Goal: Task Accomplishment & Management: Use online tool/utility

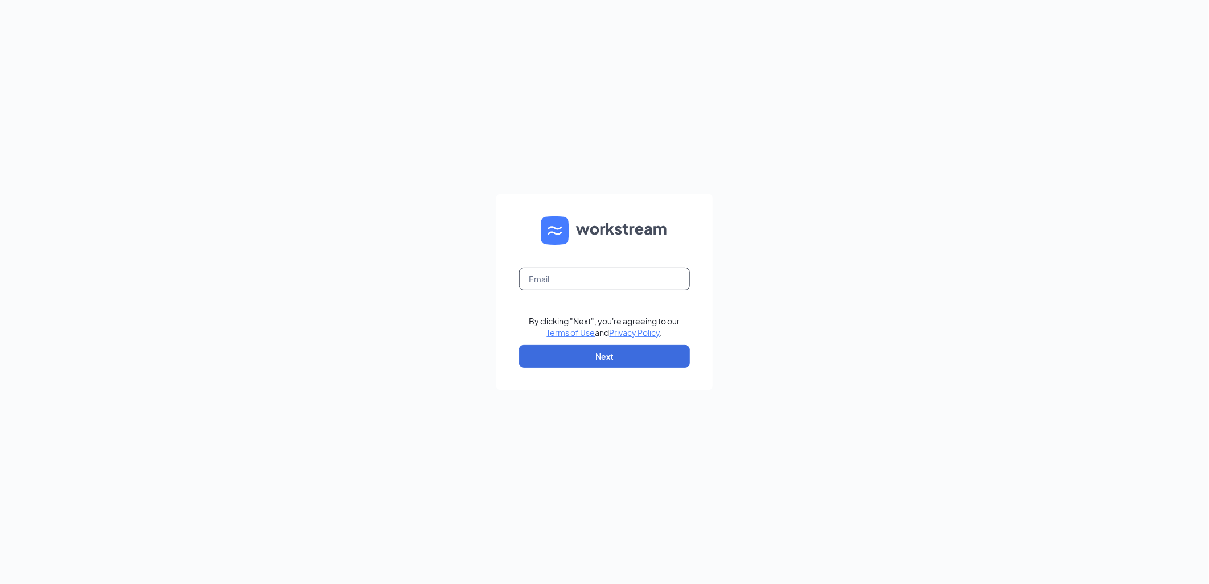
drag, startPoint x: 655, startPoint y: 275, endPoint x: 652, endPoint y: 281, distance: 6.2
click at [655, 275] on input "text" at bounding box center [604, 278] width 171 height 23
type input "choffman@tigcorp.com"
click at [607, 348] on button "Next" at bounding box center [604, 356] width 171 height 23
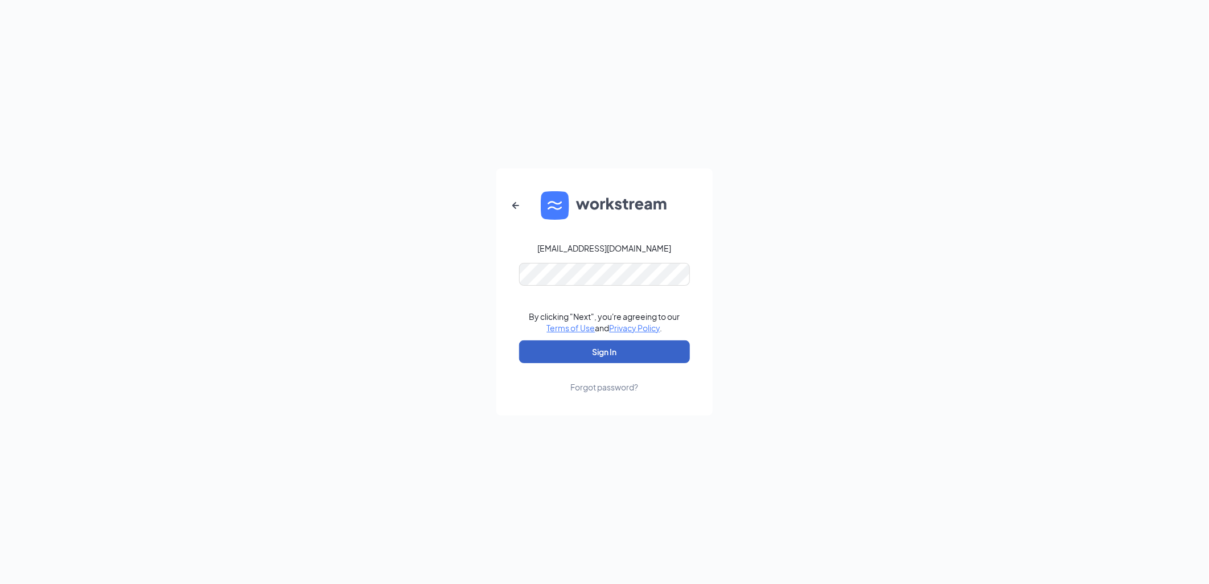
click at [583, 351] on button "Sign In" at bounding box center [604, 351] width 171 height 23
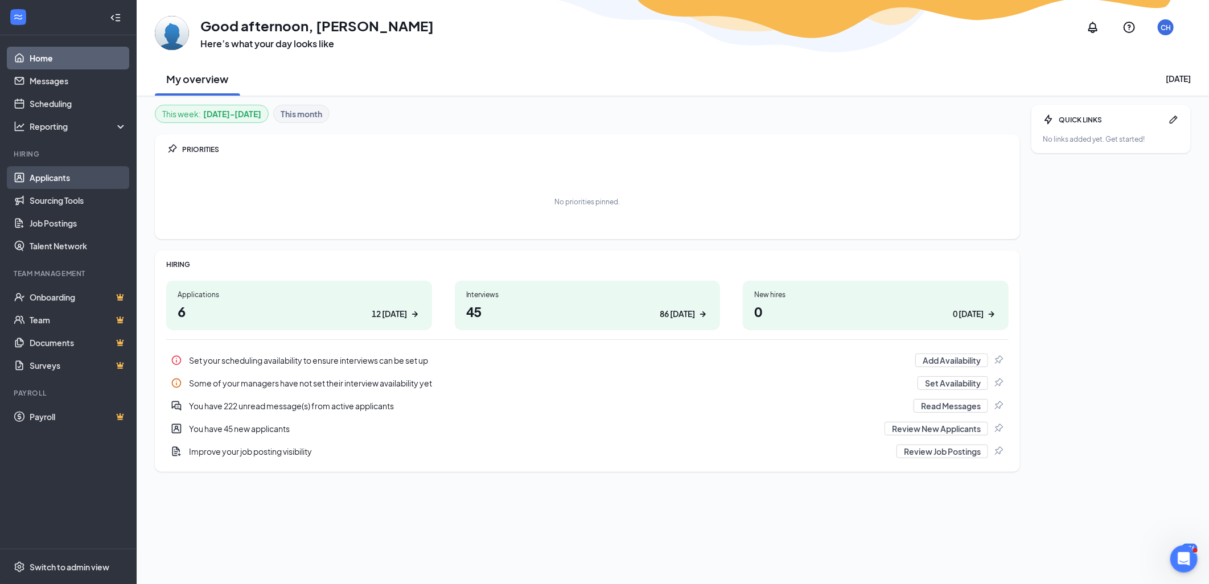
drag, startPoint x: 55, startPoint y: 175, endPoint x: 77, endPoint y: 188, distance: 25.3
click at [55, 175] on link "Applicants" at bounding box center [78, 177] width 97 height 23
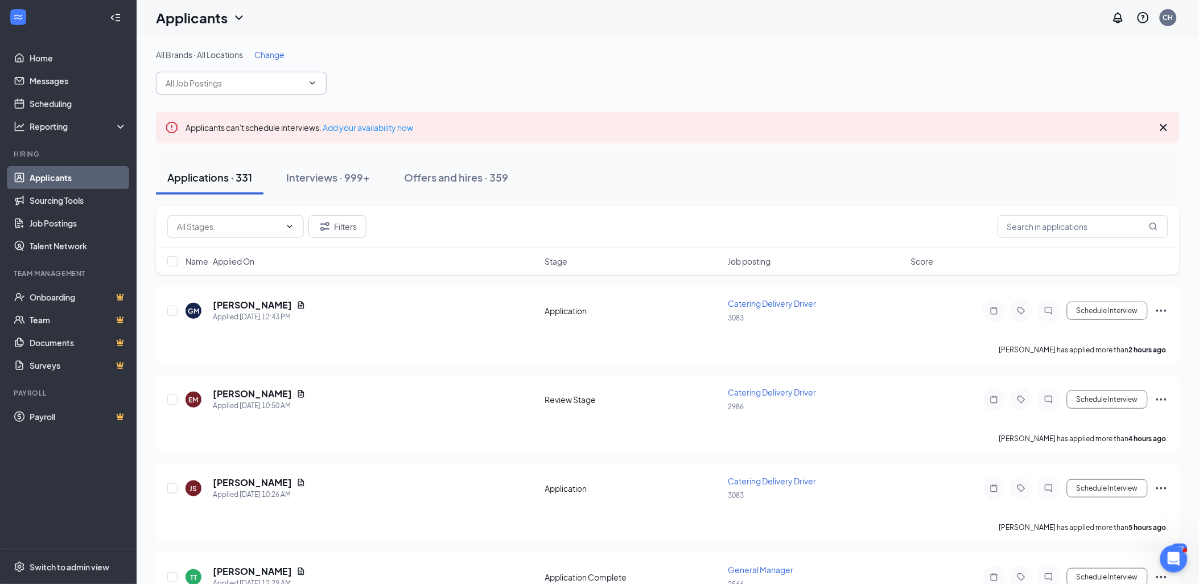
click at [202, 85] on input "text" at bounding box center [235, 83] width 138 height 13
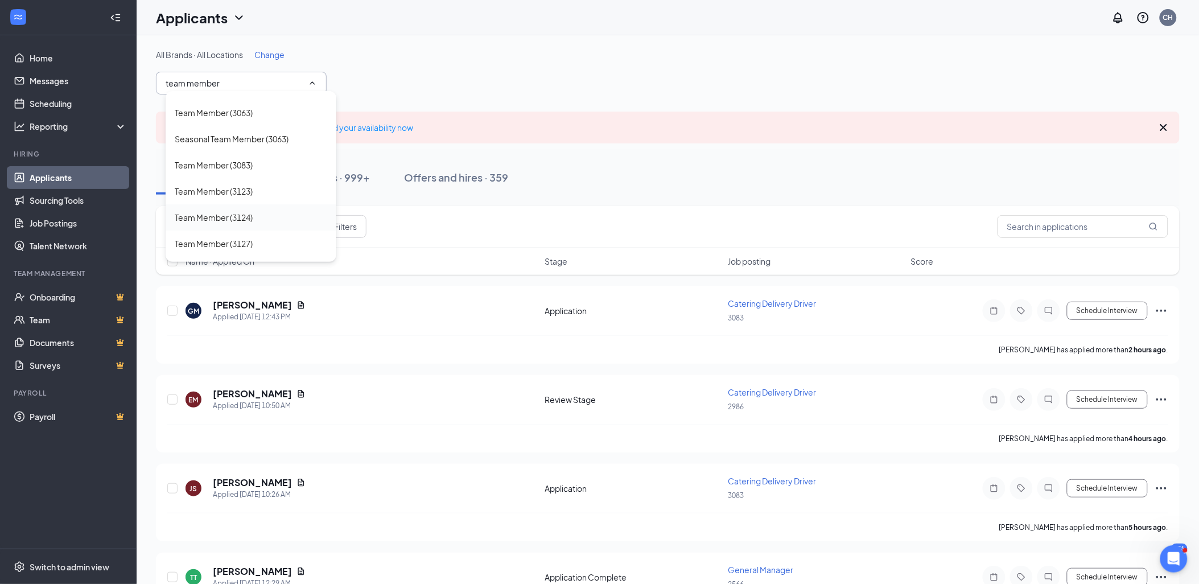
scroll to position [965, 0]
click at [274, 242] on div "Team Member (Queso Time NJ22- 3268)" at bounding box center [248, 248] width 147 height 13
type input "Team Member (Queso Time NJ22- 3268)"
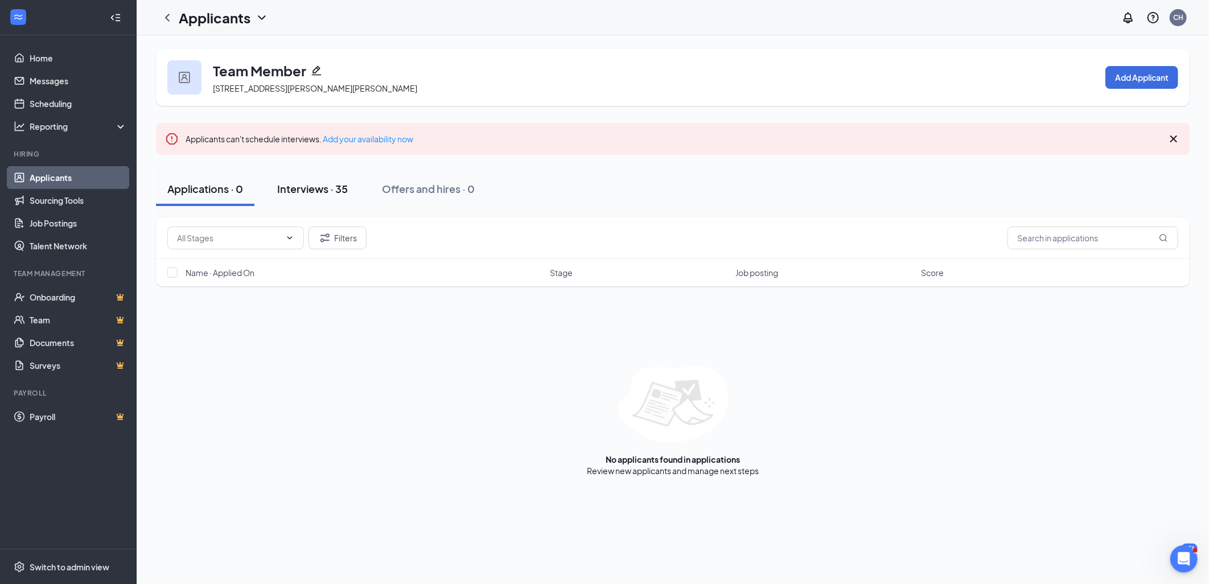
click at [327, 184] on div "Interviews · 35" at bounding box center [312, 189] width 71 height 14
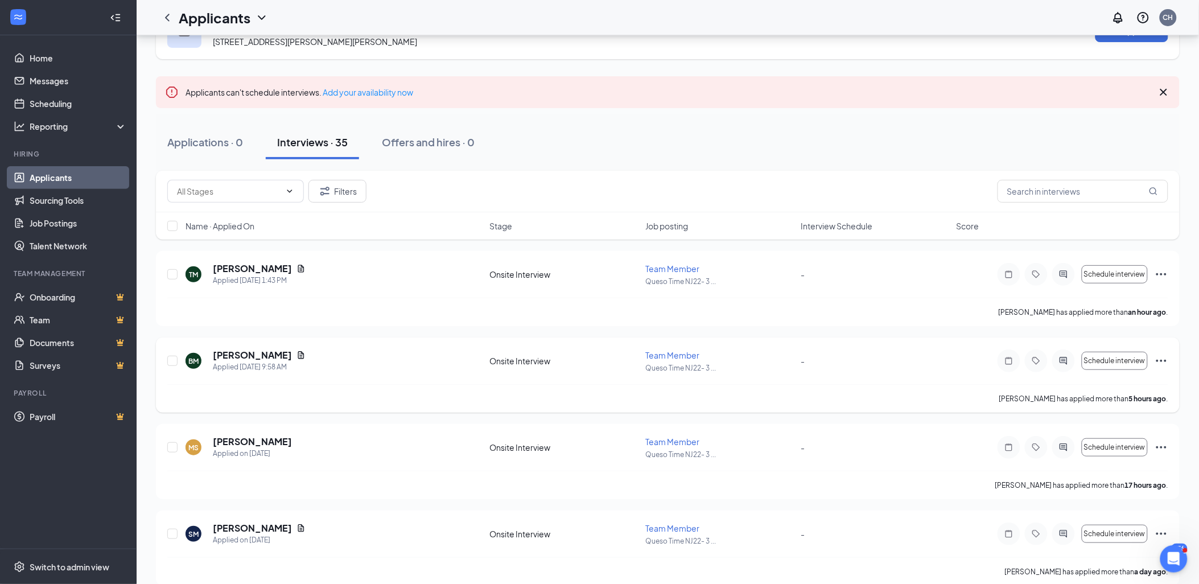
scroll to position [126, 0]
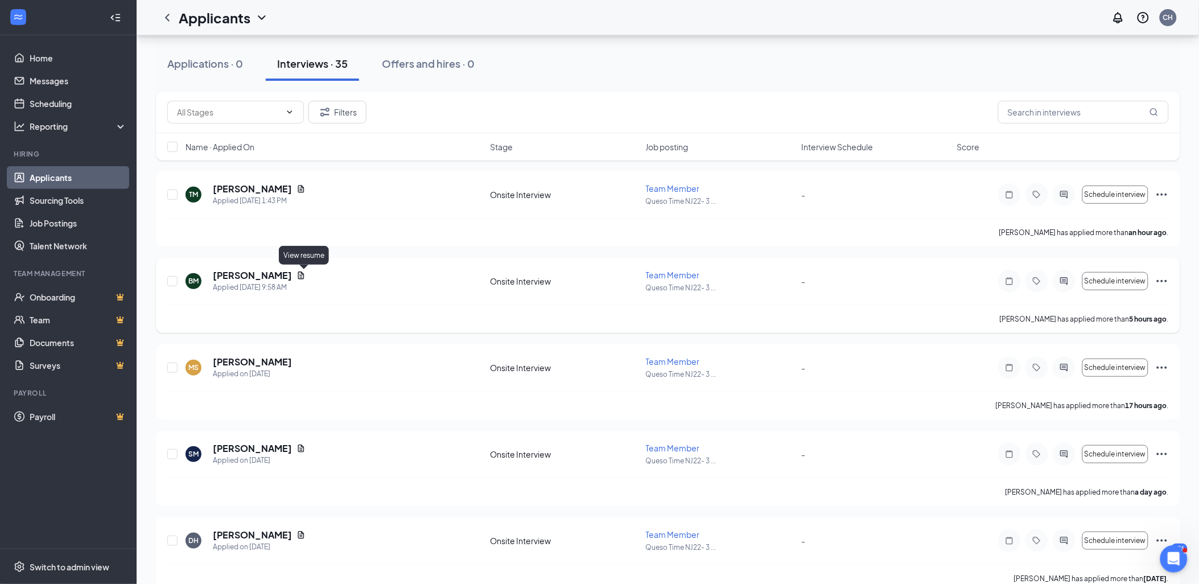
click at [305, 274] on icon "Document" at bounding box center [300, 275] width 9 height 9
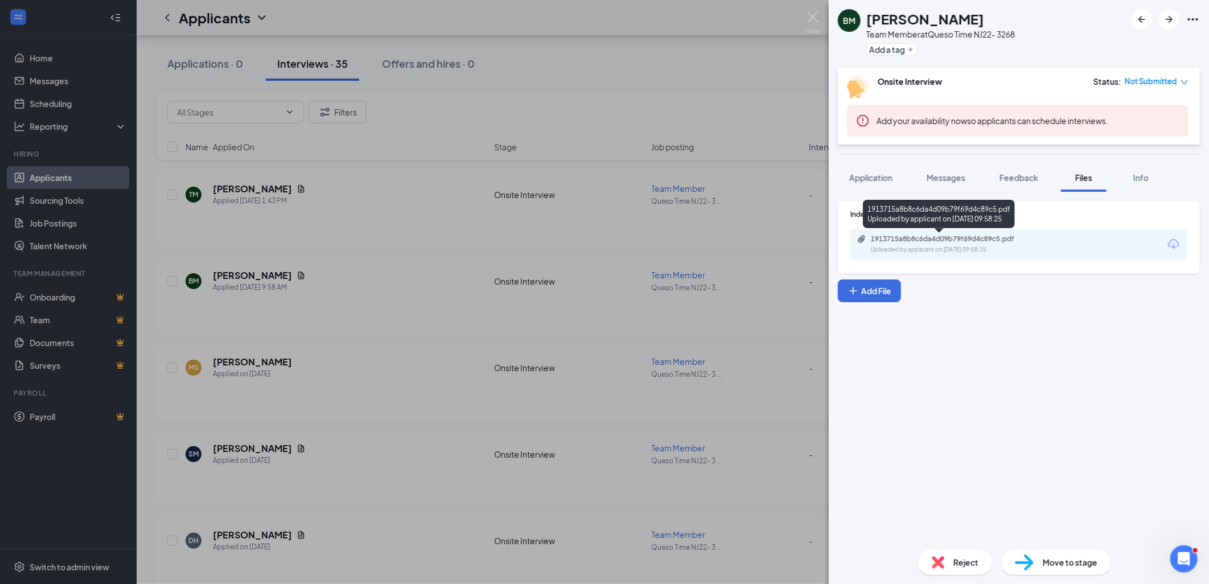
click at [1014, 255] on div "1913715a8b8c6da4d09b79f69d4c89c5.pdf Uploaded by applicant on [DATE] 09:58:25" at bounding box center [1018, 244] width 337 height 30
click at [1008, 239] on div "1913715a8b8c6da4d09b79f69d4c89c5.pdf" at bounding box center [950, 238] width 159 height 9
click at [818, 15] on img at bounding box center [813, 22] width 14 height 22
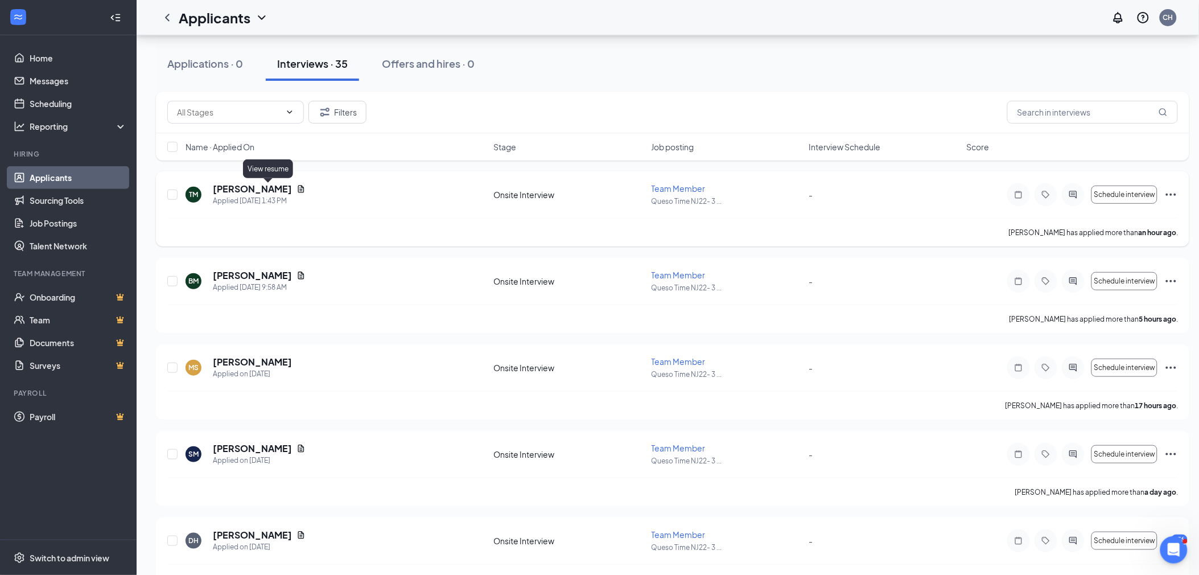
click at [296, 188] on icon "Document" at bounding box center [300, 188] width 9 height 9
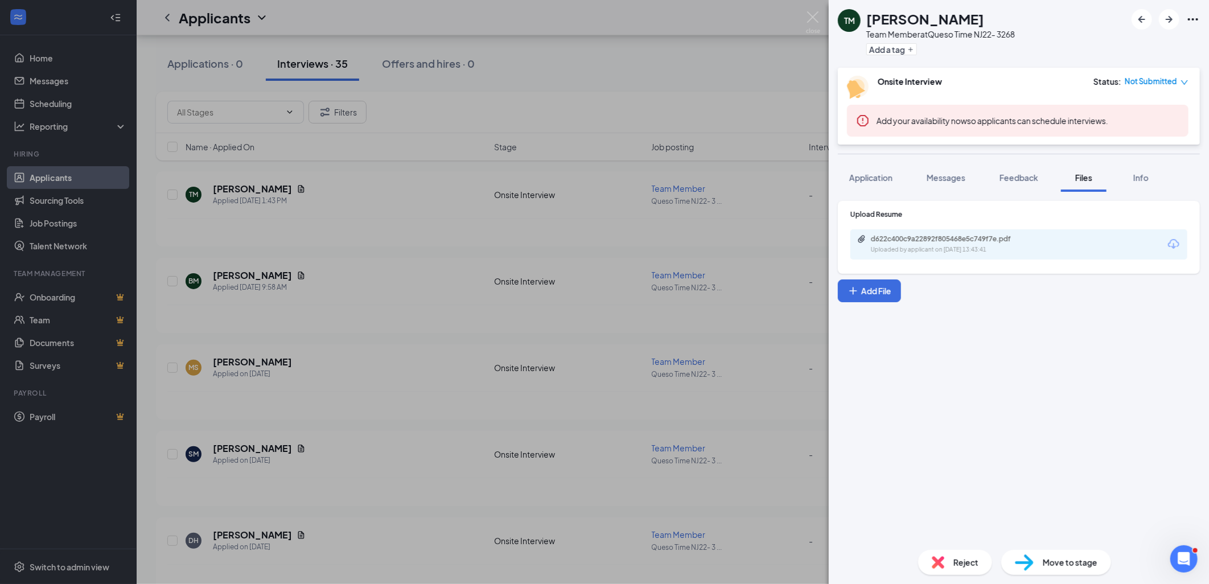
click at [1054, 241] on div "d622c400c9a22892f805468e5c749f7e.pdf Uploaded by applicant on [DATE] 13:43:41" at bounding box center [1018, 244] width 337 height 30
click at [967, 241] on div "d622c400c9a22892f805468e5c749f7e.pdf" at bounding box center [950, 238] width 159 height 9
click at [815, 15] on img at bounding box center [813, 22] width 14 height 22
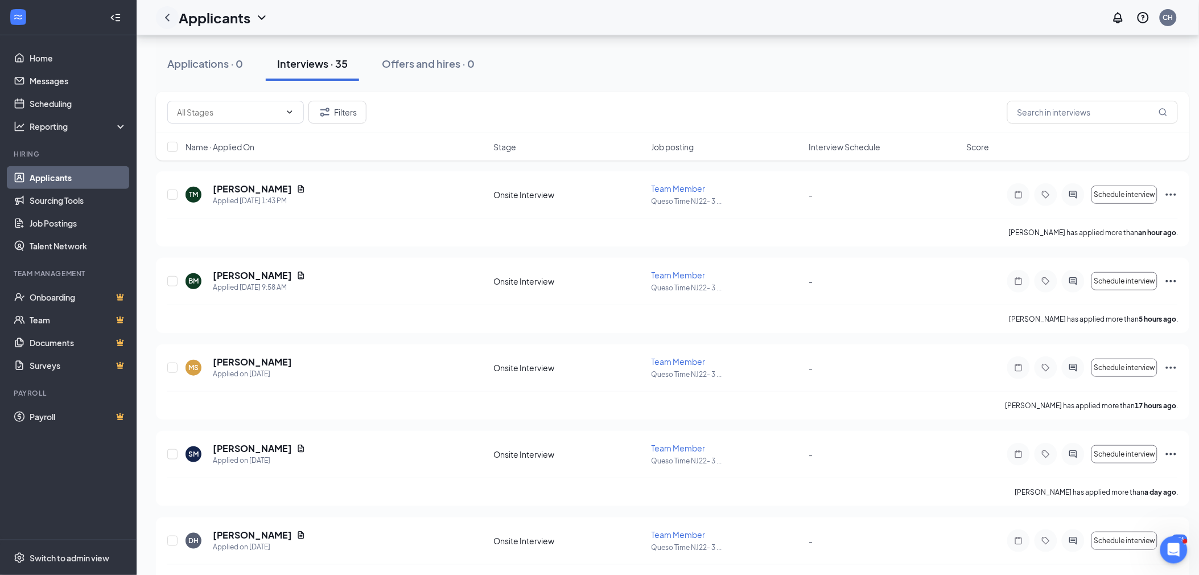
click at [167, 15] on icon "ChevronLeft" at bounding box center [167, 17] width 5 height 7
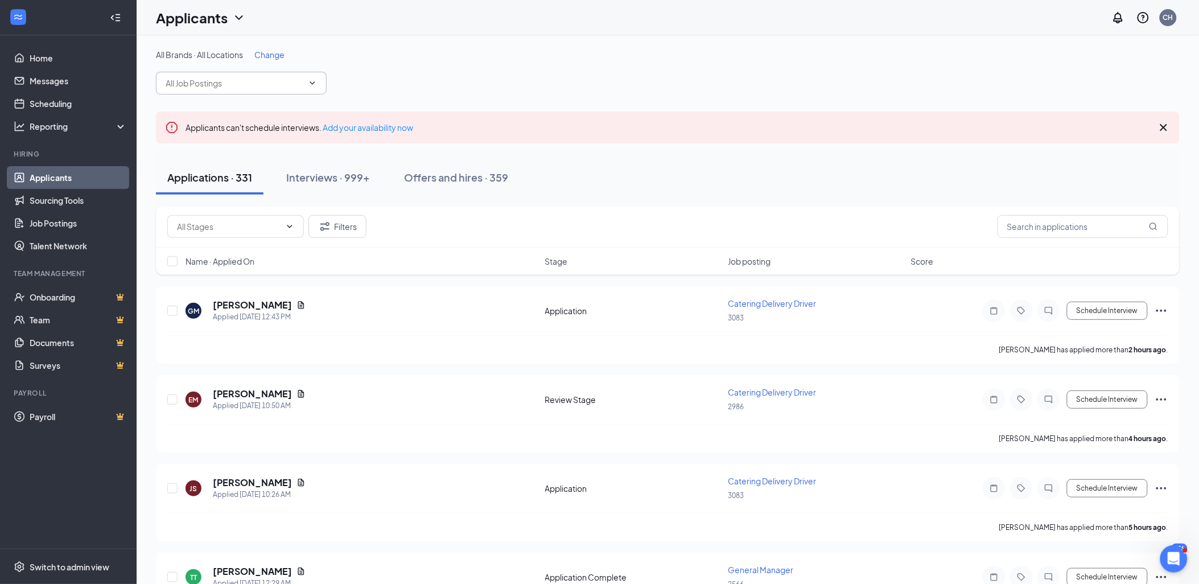
click at [248, 83] on input "text" at bounding box center [235, 83] width 138 height 13
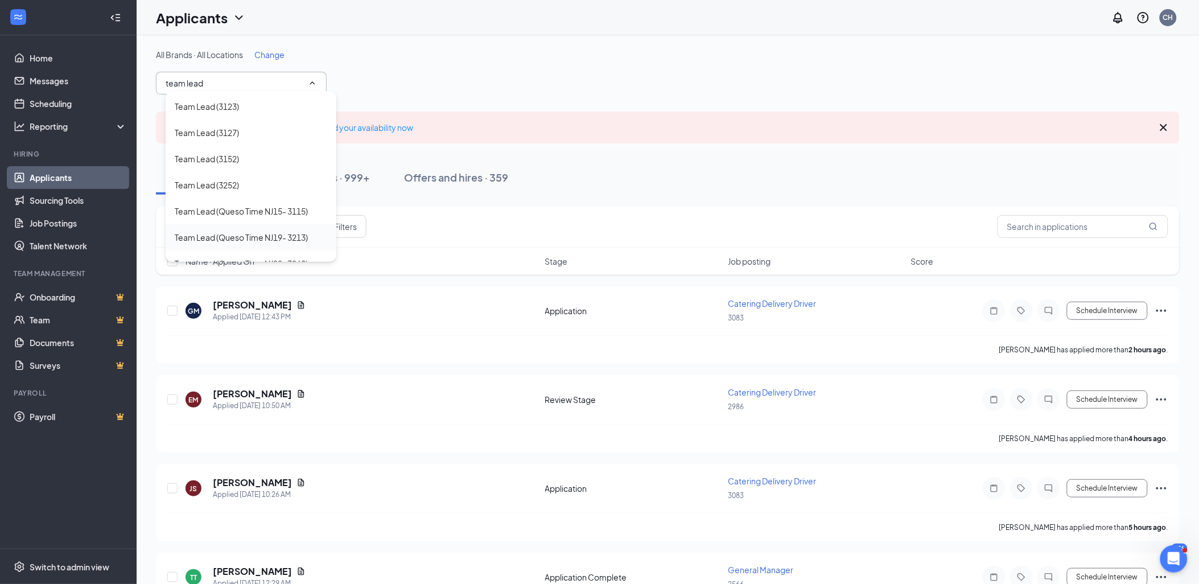
scroll to position [797, 0]
type input "team lead"
click at [253, 245] on div "Team Lead (Queso Time NJ22- 3268)" at bounding box center [241, 249] width 133 height 13
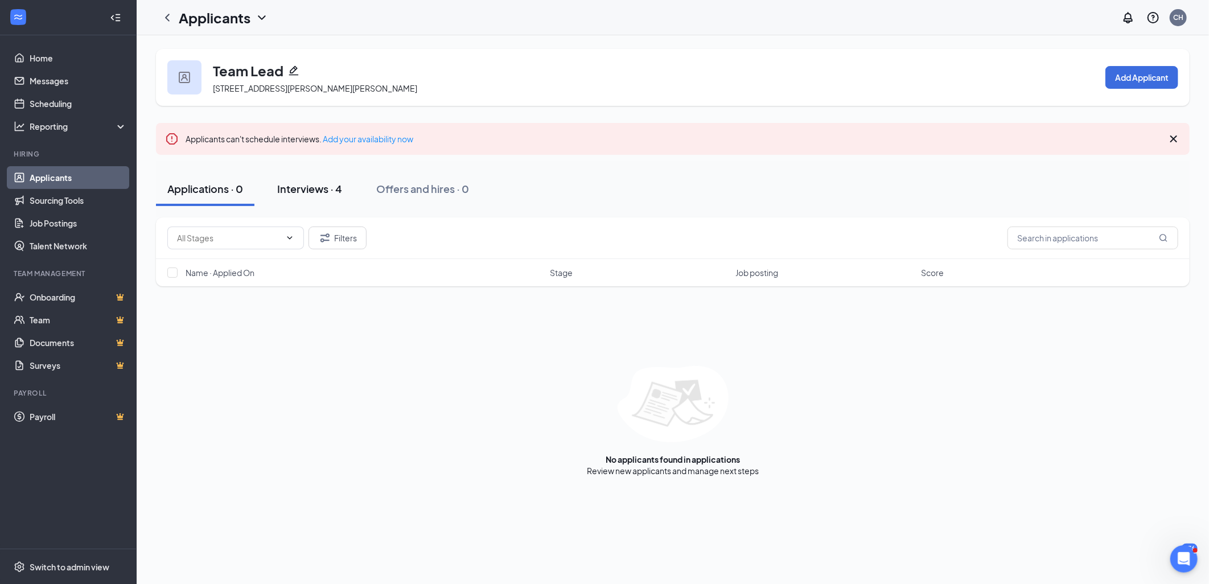
click at [303, 186] on div "Interviews · 4" at bounding box center [309, 189] width 65 height 14
